Goal: Task Accomplishment & Management: Complete application form

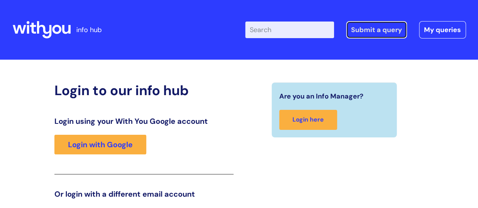
click at [368, 31] on link "Submit a query" at bounding box center [376, 29] width 61 height 17
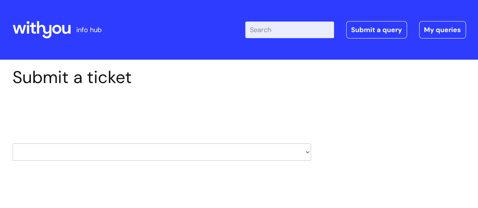
click at [307, 152] on select "HR / People IT and Support Clinical Drug Alerts Finance Accounts Data Support T…" at bounding box center [161, 151] width 298 height 17
select select "it_and_support"
click at [12, 143] on select "HR / People IT and Support Clinical Drug Alerts Finance Accounts Data Support T…" at bounding box center [161, 151] width 298 height 17
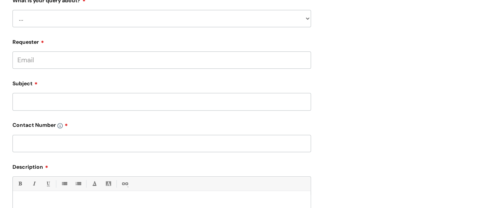
click at [22, 19] on select "... Mobile Phone Reset & MFA Accounts, Starters and Leavers IT Hardware issue I…" at bounding box center [161, 18] width 298 height 17
select select "I need help logging in"
click at [12, 10] on select "... Mobile Phone Reset & MFA Accounts, Starters and Leavers IT Hardware issue I…" at bounding box center [161, 18] width 298 height 17
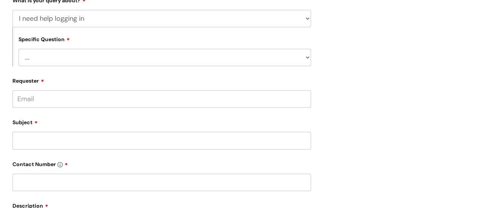
click at [308, 59] on select "... I need help logging into my laptop/chromebook I need access or help logging…" at bounding box center [165, 57] width 292 height 17
select select "I need access or help logging into a system, including Single Sign On"
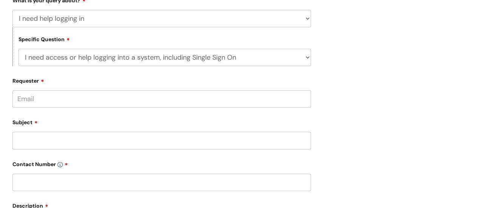
click at [19, 49] on select "... I need help logging into my laptop/chromebook I need access or help logging…" at bounding box center [165, 57] width 292 height 17
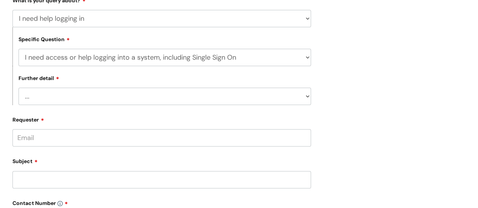
click at [307, 97] on select "... Nebula Halo IT Portal PCMIS Ulysses iTrent CJSM NHS email Summary Care Reco…" at bounding box center [165, 96] width 292 height 17
select select "IT Portal"
click at [19, 88] on select "... Nebula Halo IT Portal PCMIS Ulysses iTrent CJSM NHS email Summary Care Reco…" at bounding box center [165, 96] width 292 height 17
click at [191, 142] on input "Requester" at bounding box center [161, 137] width 298 height 17
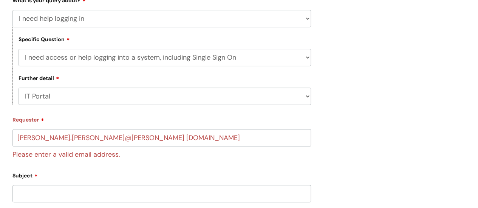
click at [244, 178] on div "Subject" at bounding box center [161, 186] width 298 height 34
click at [90, 138] on input "martine.clayton@weare withyou.org.uk" at bounding box center [161, 137] width 298 height 17
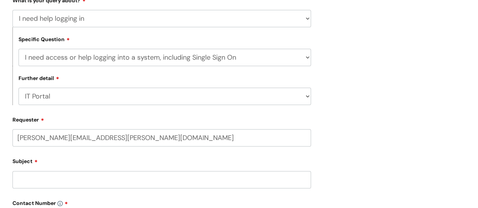
type input "martine.clayton@wearewithyou.org.uk"
click at [46, 180] on div "Subject" at bounding box center [161, 185] width 298 height 34
click at [111, 172] on input "text" at bounding box center [161, 167] width 298 height 17
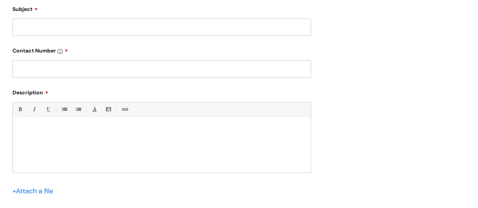
type input "martine clayton"
click at [77, 28] on input "Subject" at bounding box center [161, 27] width 298 height 17
type input "WiFi new number"
click at [63, 67] on input "text" at bounding box center [161, 68] width 298 height 17
type input "07979660372"
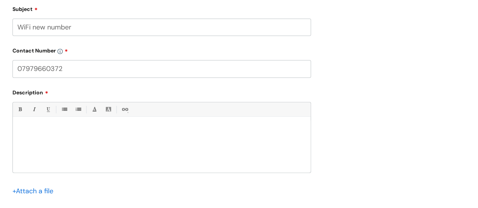
click at [39, 136] on div at bounding box center [162, 146] width 298 height 52
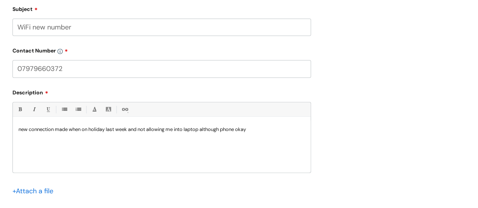
scroll to position [515, 0]
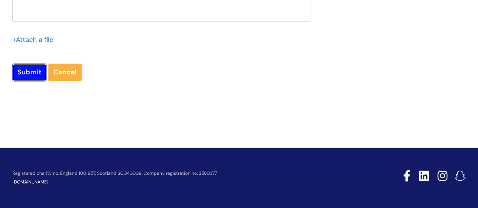
click at [26, 75] on input "Submit" at bounding box center [29, 71] width 34 height 17
type input "Please Wait..."
